Goal: Understand process/instructions: Learn how to perform a task or action

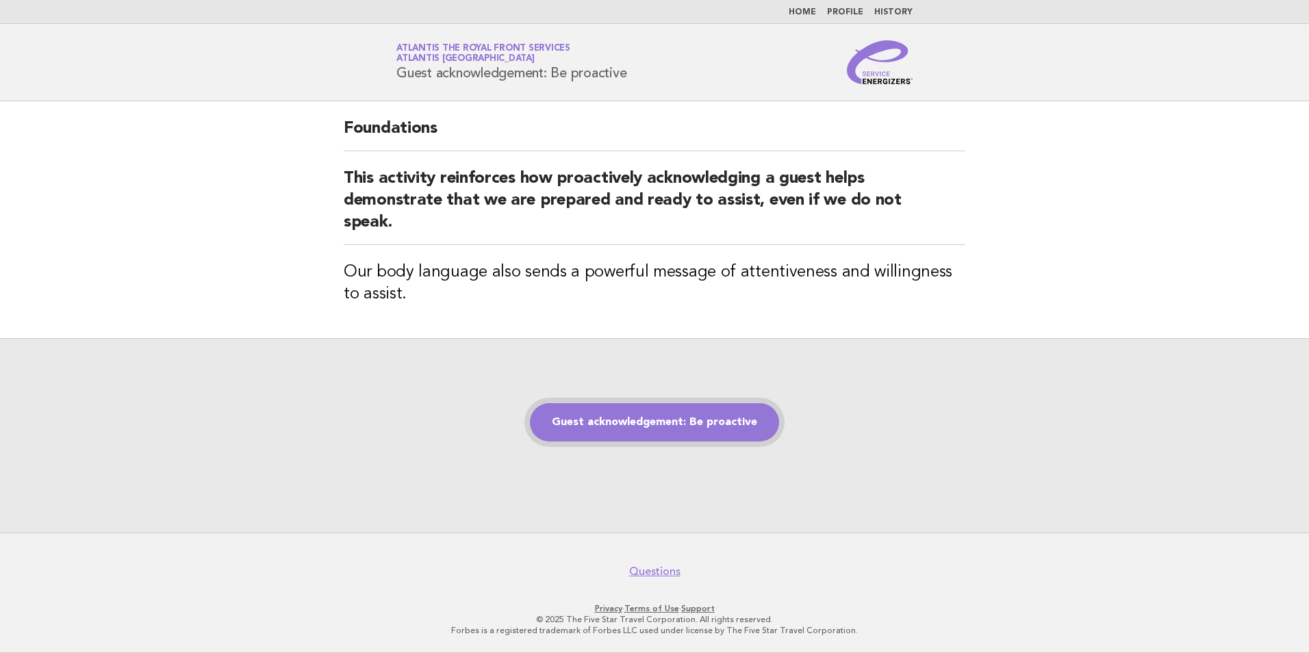
click at [739, 433] on link "Guest acknowledgement: Be proactive" at bounding box center [654, 422] width 249 height 38
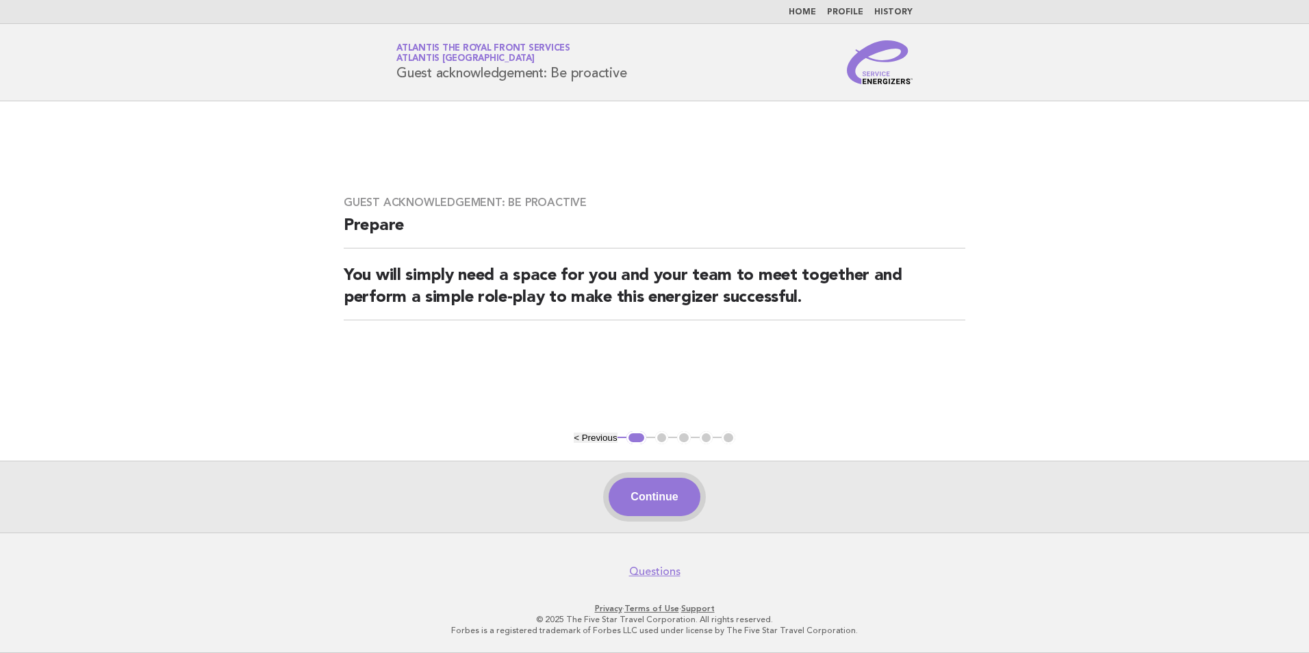
click at [677, 504] on button "Continue" at bounding box center [654, 497] width 91 height 38
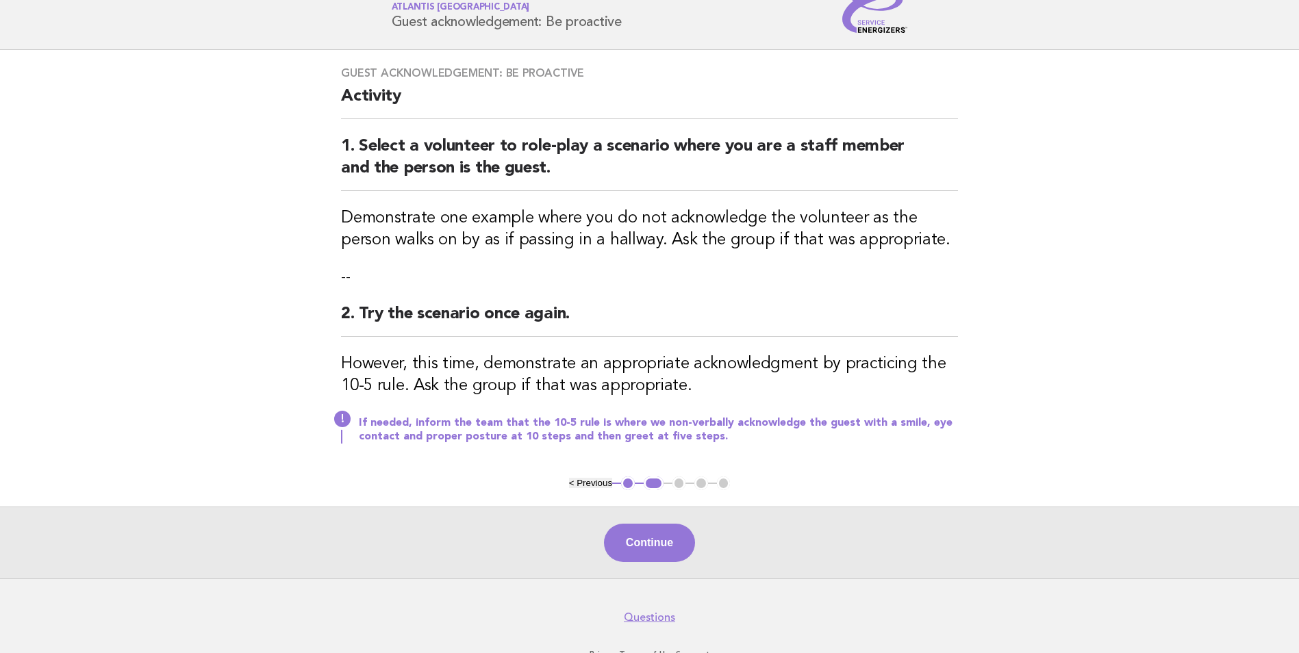
scroll to position [97, 0]
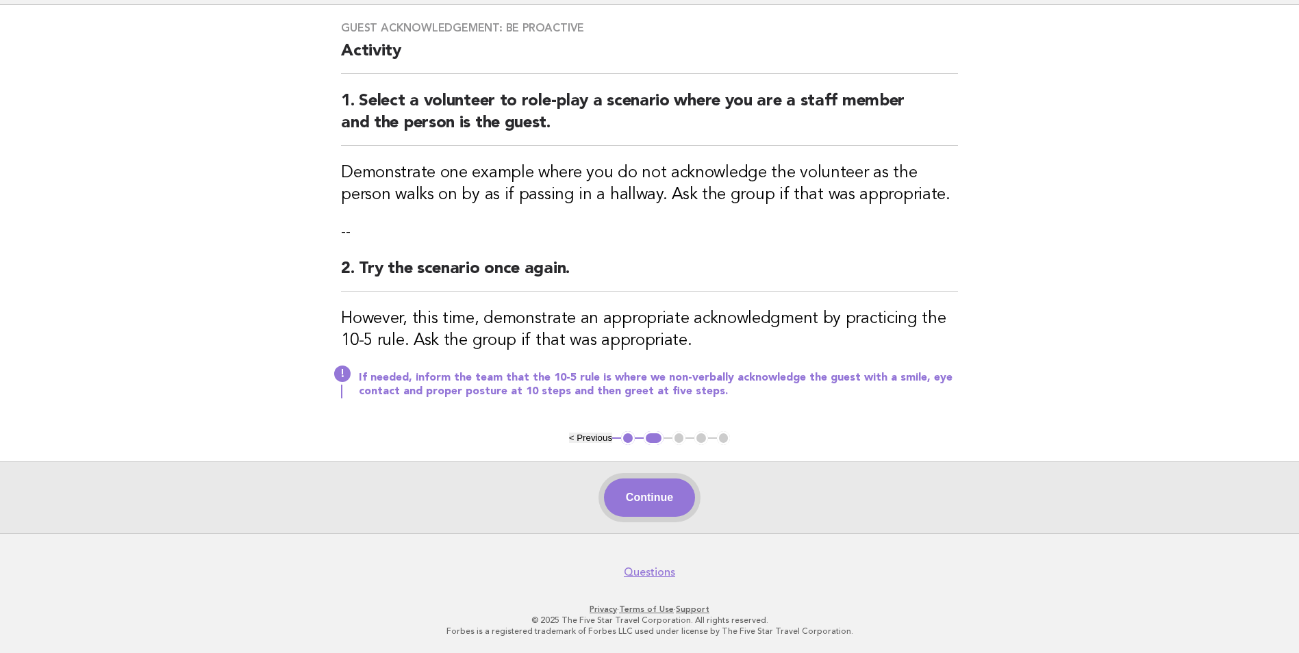
click at [650, 491] on button "Continue" at bounding box center [649, 497] width 91 height 38
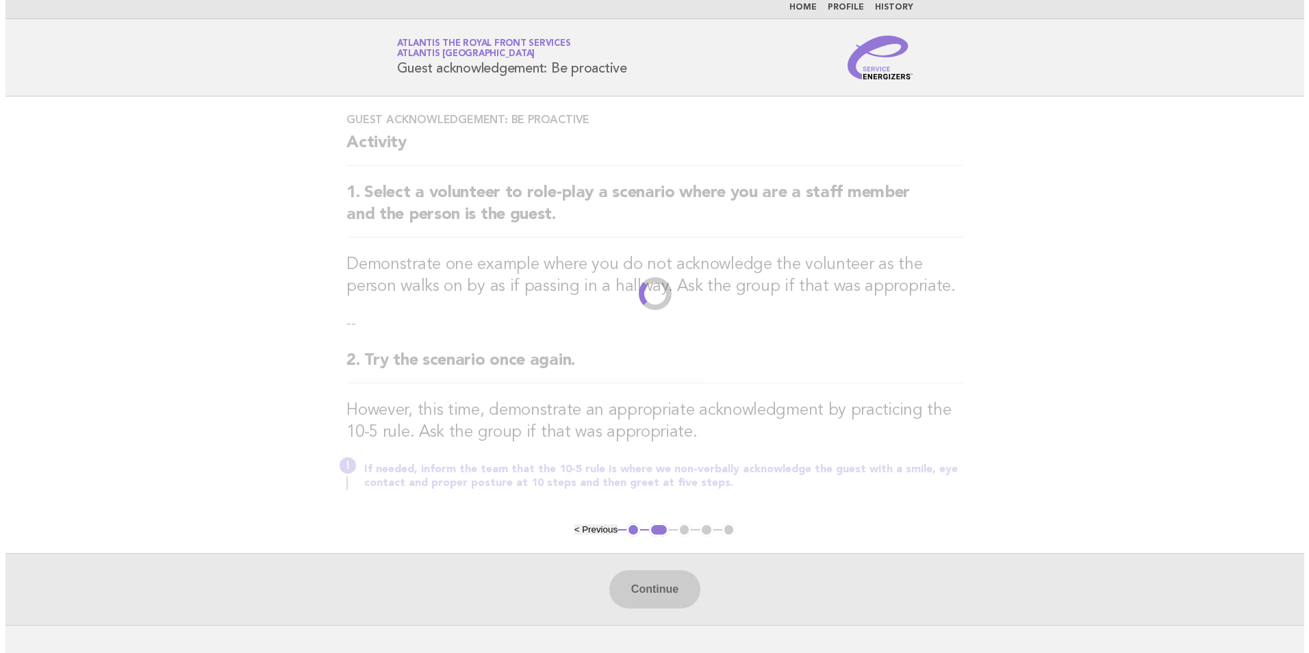
scroll to position [0, 0]
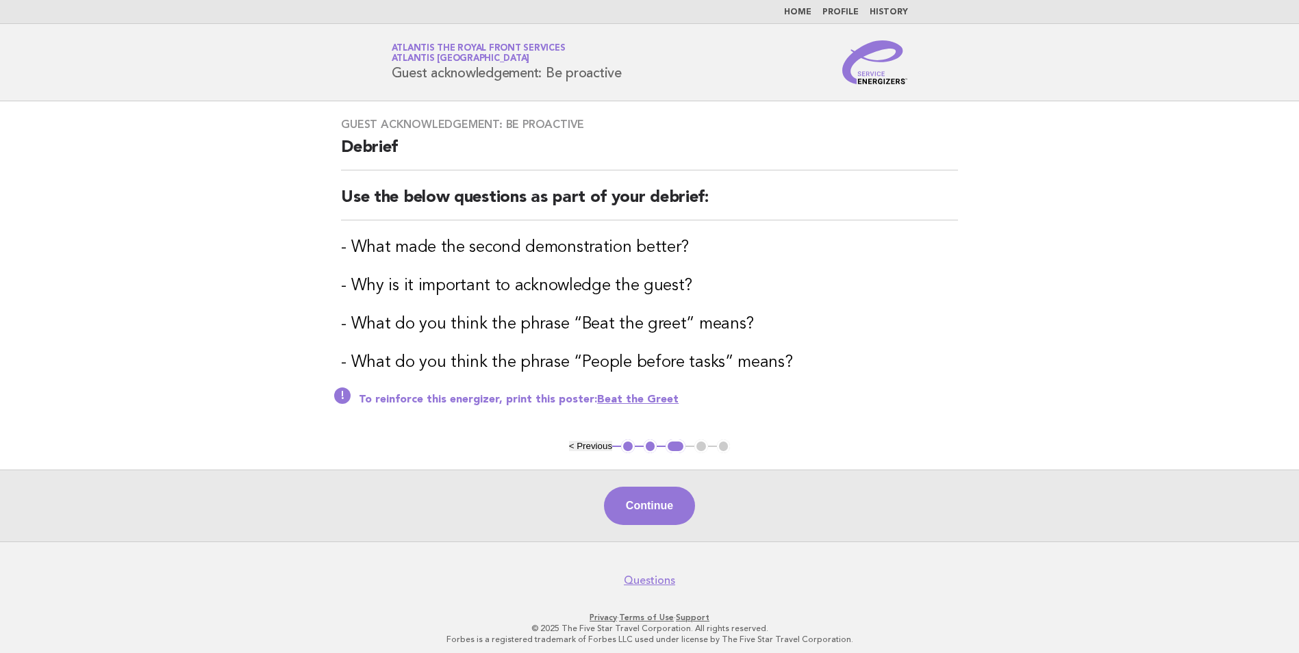
click at [630, 400] on link "Beat the Greet" at bounding box center [637, 399] width 81 height 11
click at [650, 499] on button "Continue" at bounding box center [649, 506] width 91 height 38
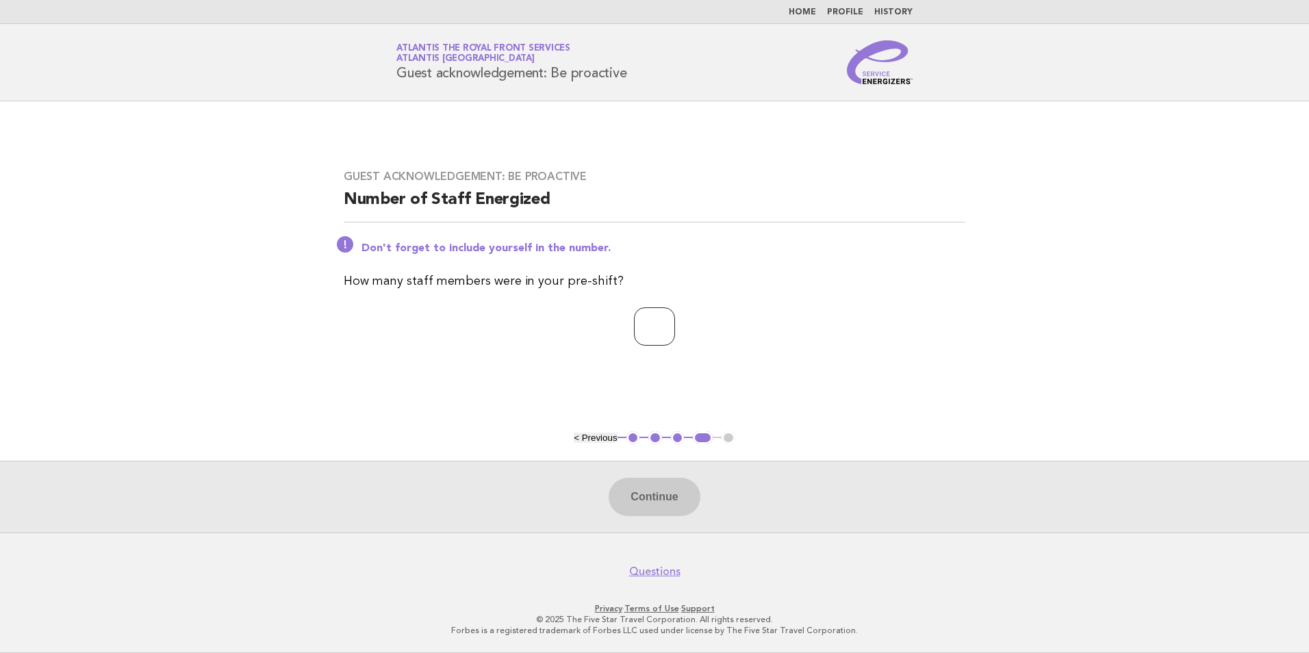
click at [641, 337] on input "number" at bounding box center [654, 326] width 41 height 38
type input "*"
click at [665, 498] on button "Continue" at bounding box center [654, 497] width 91 height 38
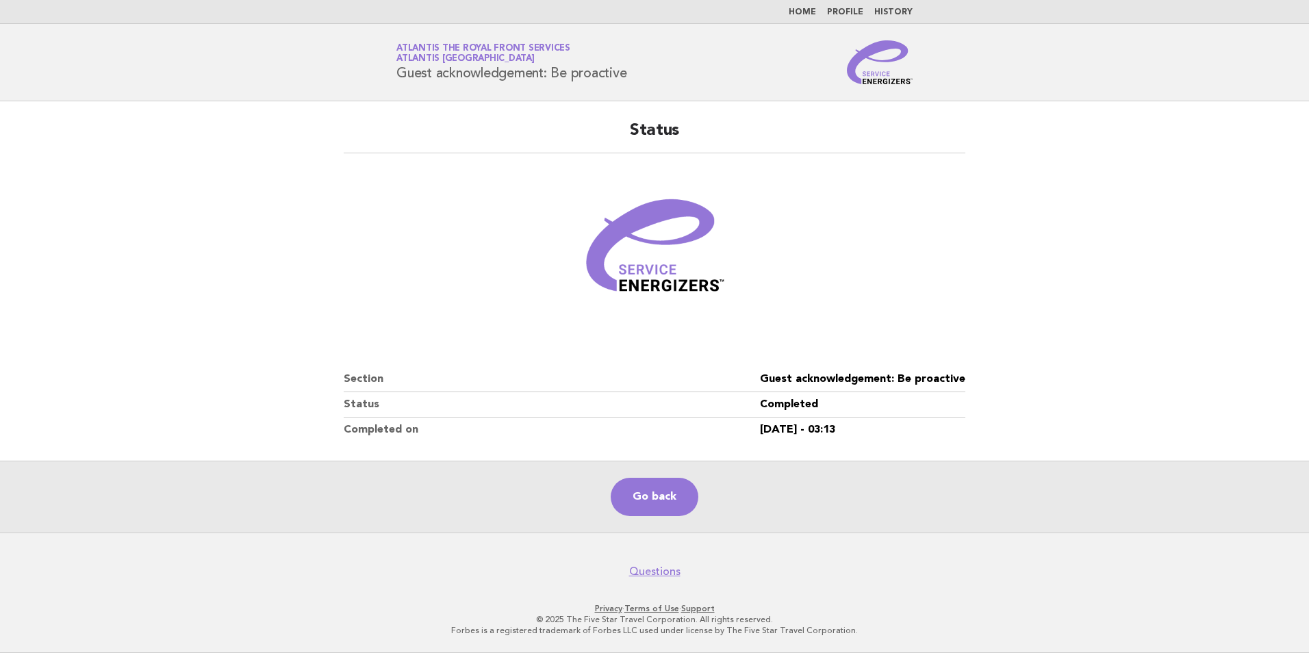
drag, startPoint x: 97, startPoint y: 175, endPoint x: 118, endPoint y: 152, distance: 30.5
click at [98, 175] on main "Status Section Guest acknowledgement: Be proactive Status Completed Completed o…" at bounding box center [654, 316] width 1309 height 431
